Goal: Task Accomplishment & Management: Manage account settings

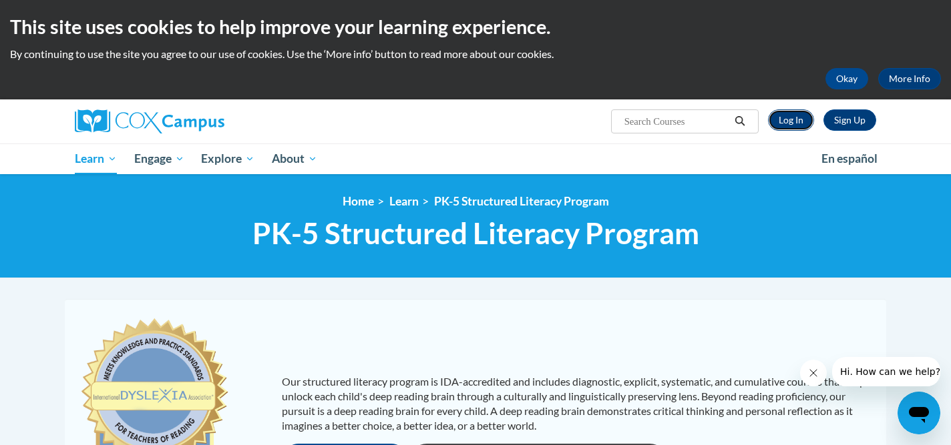
click at [784, 116] on link "Log In" at bounding box center [791, 119] width 46 height 21
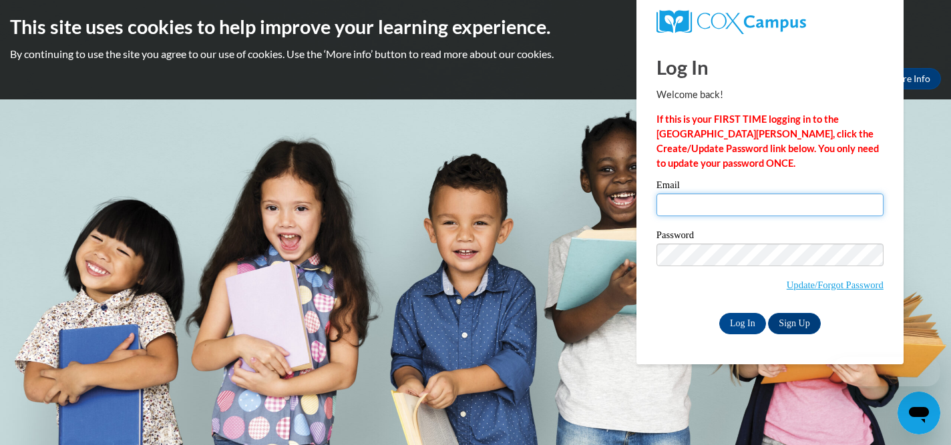
click at [747, 202] on input "Email" at bounding box center [769, 205] width 227 height 23
type input "jfender@sasd.net"
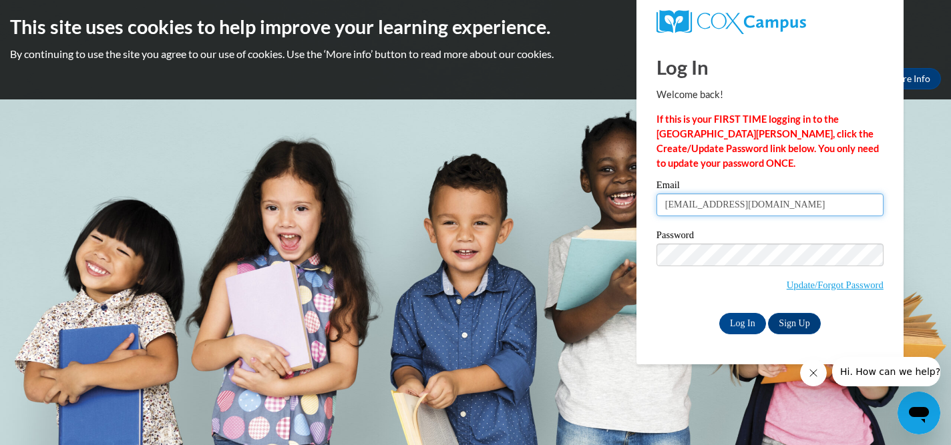
click at [719, 313] on input "Log In" at bounding box center [742, 323] width 47 height 21
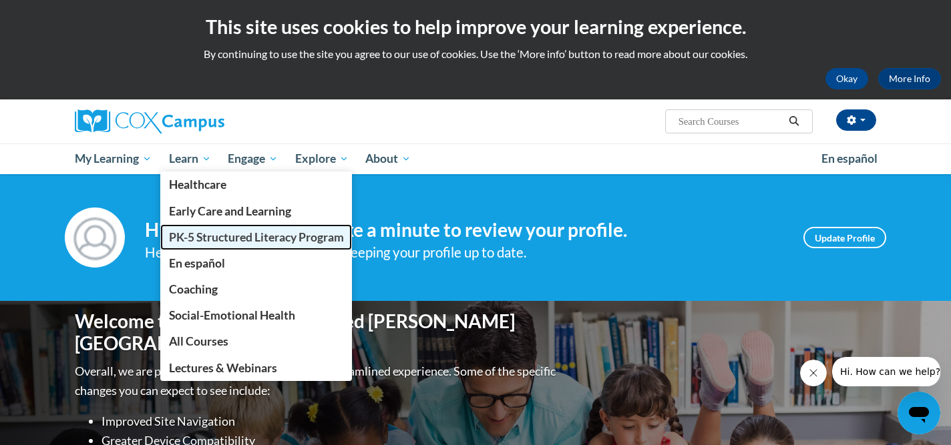
click at [204, 235] on span "PK-5 Structured Literacy Program" at bounding box center [256, 237] width 175 height 14
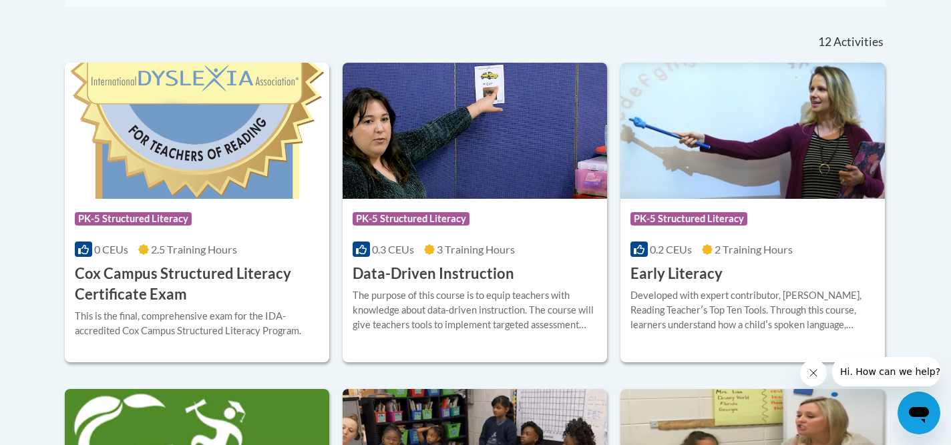
scroll to position [549, 0]
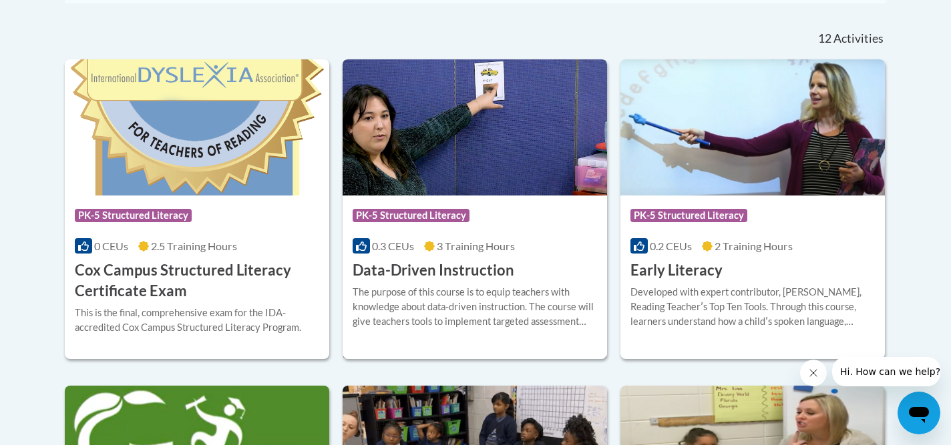
click at [411, 310] on div "The purpose of this course is to equip teachers with knowledge about data-drive…" at bounding box center [475, 307] width 244 height 44
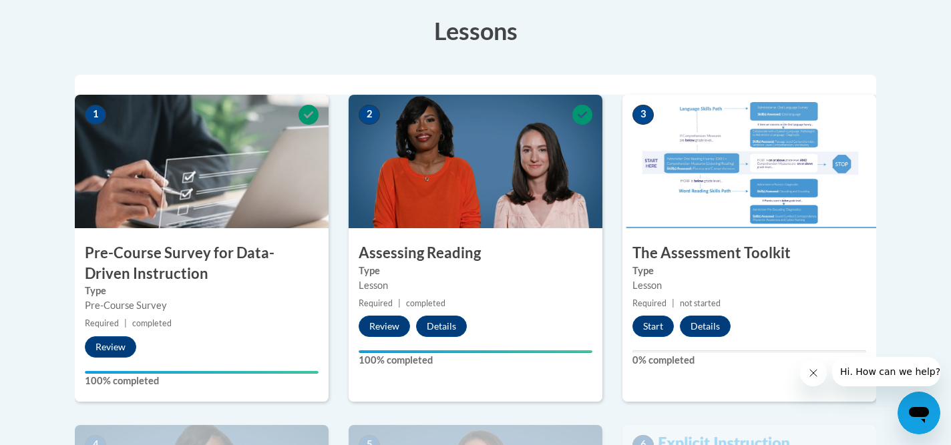
scroll to position [377, 0]
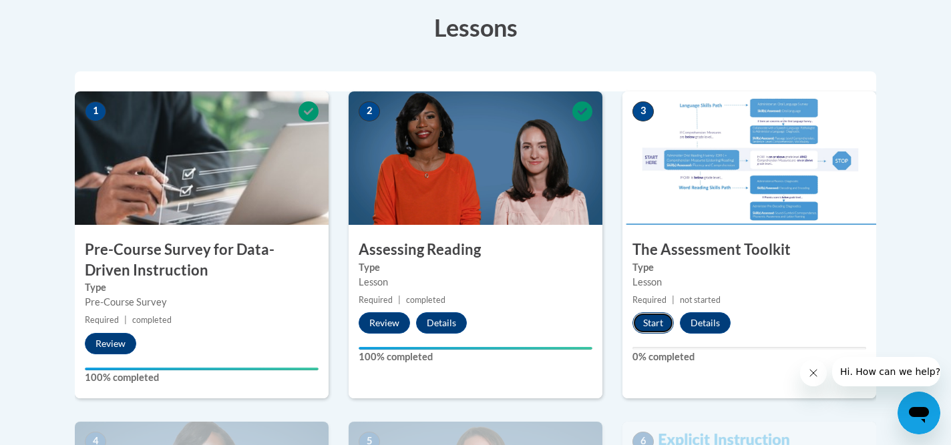
click at [644, 320] on button "Start" at bounding box center [652, 322] width 41 height 21
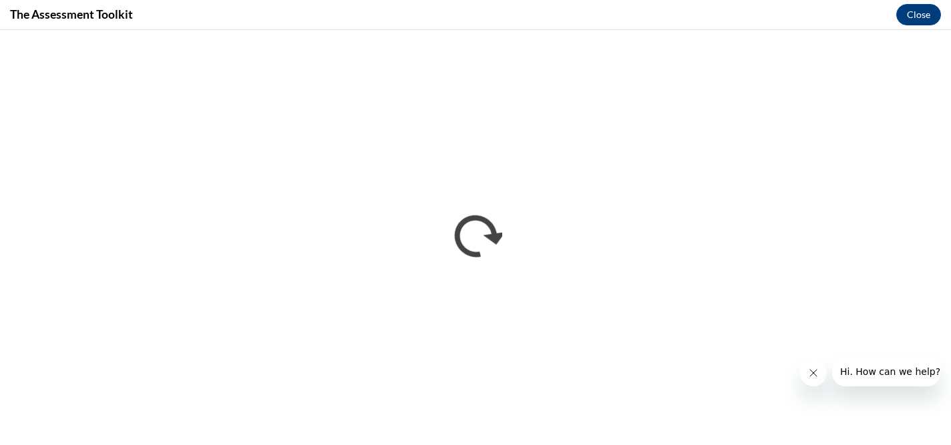
scroll to position [0, 0]
